Goal: Find contact information: Find contact information

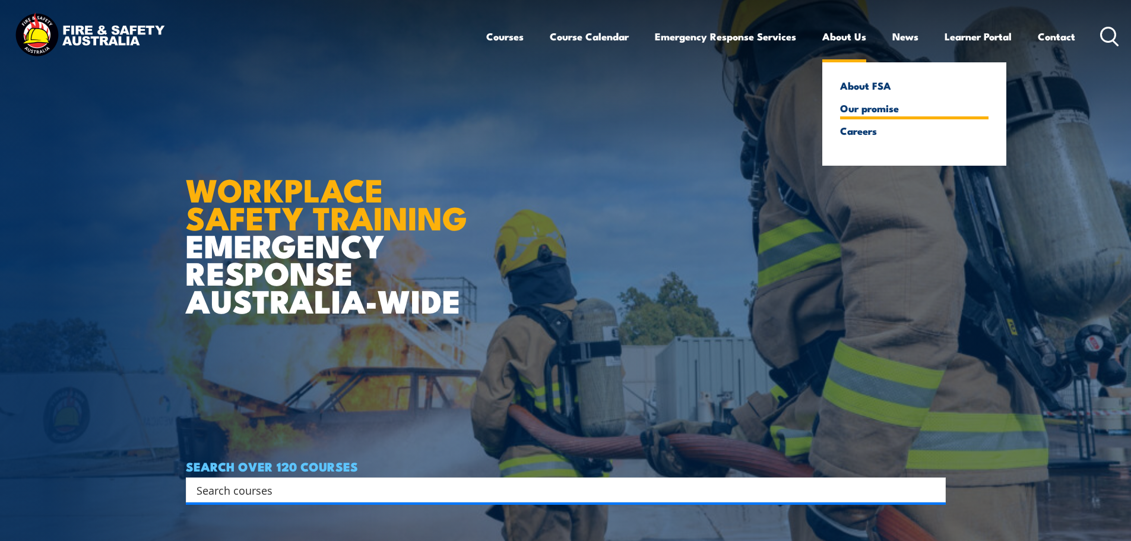
click at [872, 109] on link "Our promise" at bounding box center [914, 108] width 148 height 11
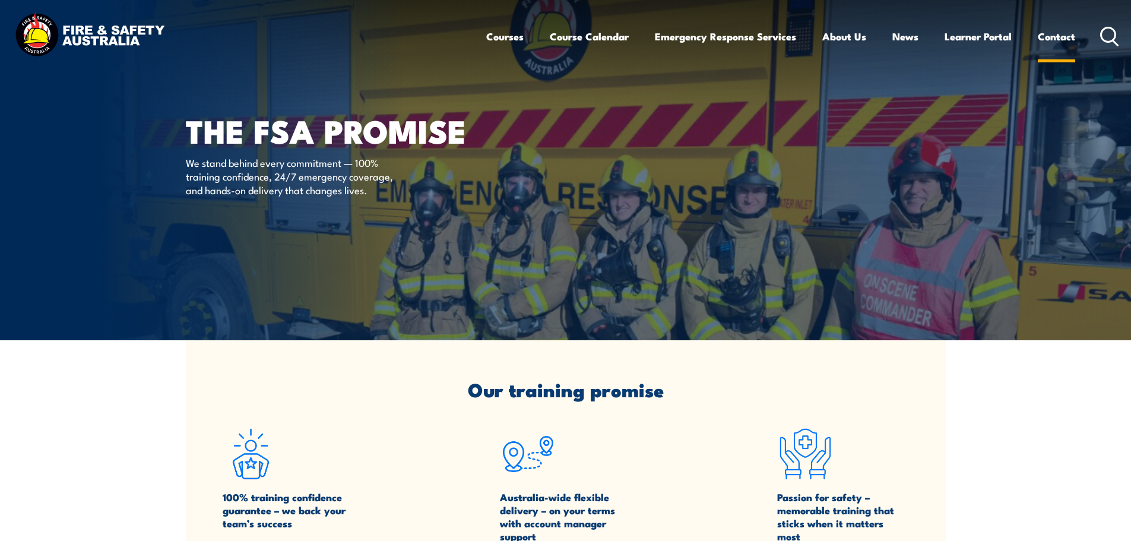
click at [1046, 36] on link "Contact" at bounding box center [1056, 36] width 37 height 31
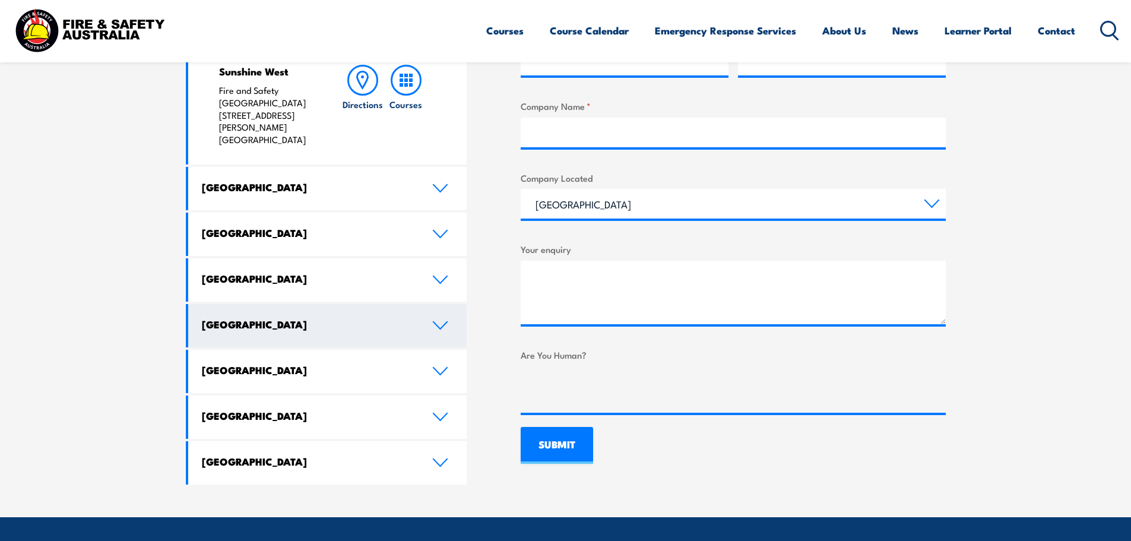
scroll to position [594, 0]
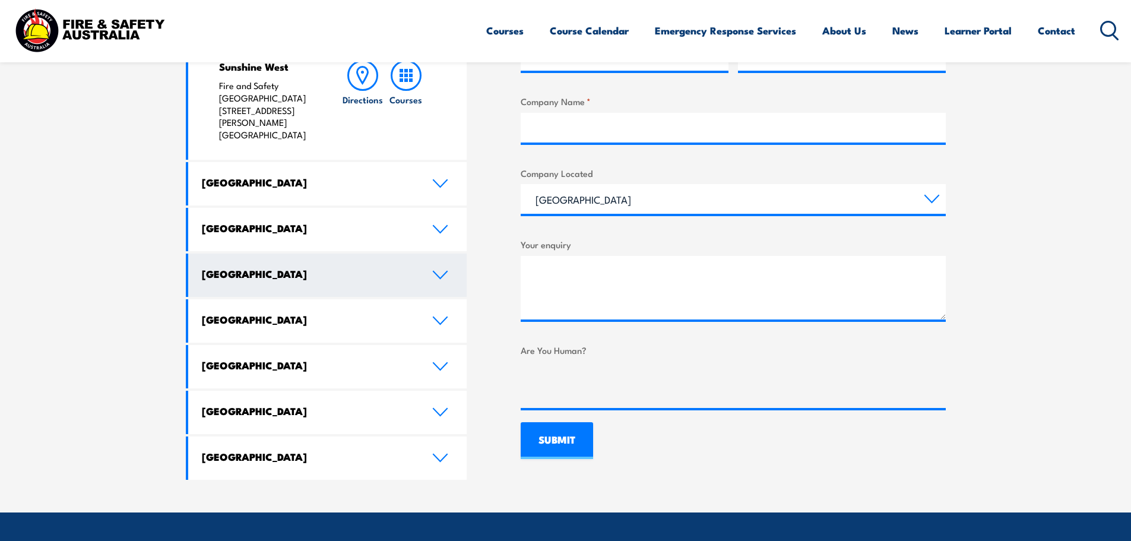
click at [256, 254] on link "[GEOGRAPHIC_DATA]" at bounding box center [327, 275] width 279 height 43
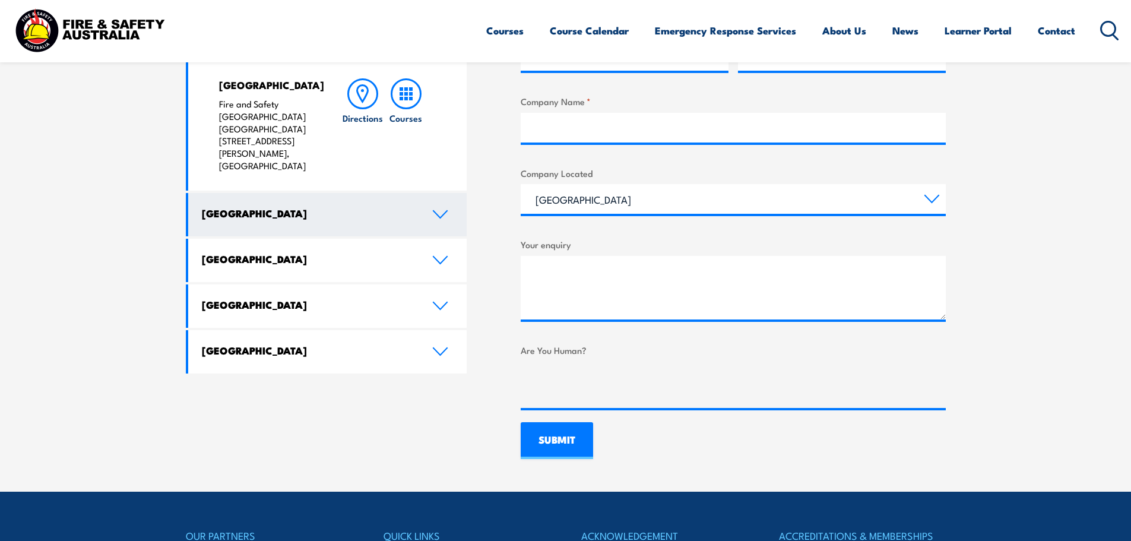
click at [226, 207] on h4 "[GEOGRAPHIC_DATA]" at bounding box center [308, 213] width 213 height 13
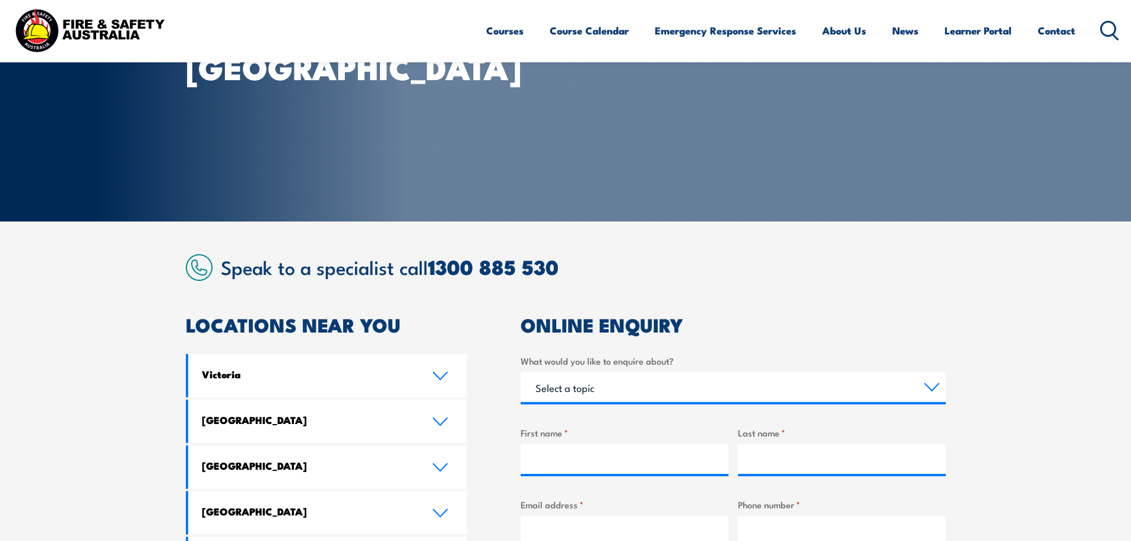
scroll to position [0, 0]
